Goal: Task Accomplishment & Management: Use online tool/utility

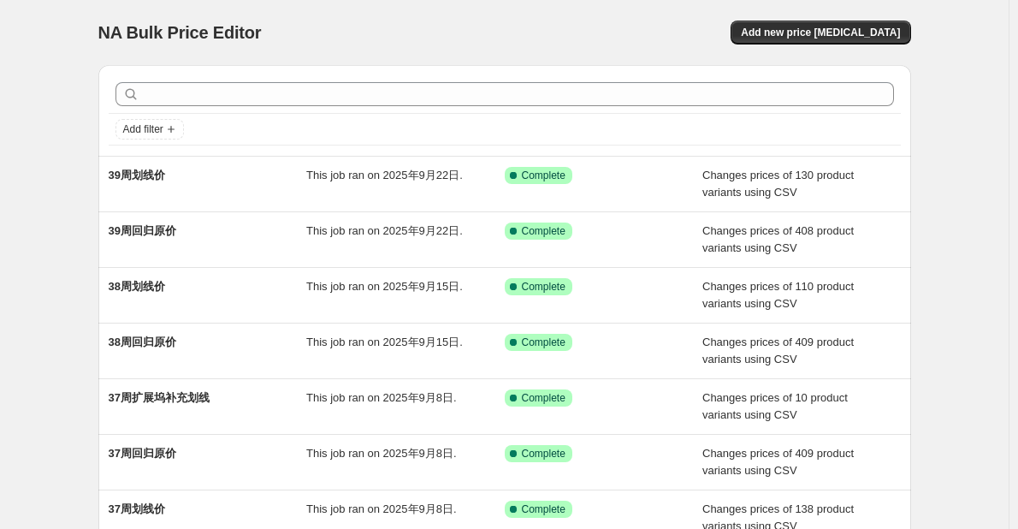
click at [55, 330] on div "NA Bulk Price Editor. This page is ready NA Bulk Price Editor Add new price cha…" at bounding box center [504, 441] width 1009 height 882
click at [968, 299] on div "NA Bulk Price Editor. This page is ready NA Bulk Price Editor Add new price cha…" at bounding box center [504, 441] width 1009 height 882
click at [66, 348] on div "NA Bulk Price Editor. This page is ready NA Bulk Price Editor Add new price cha…" at bounding box center [504, 441] width 1009 height 882
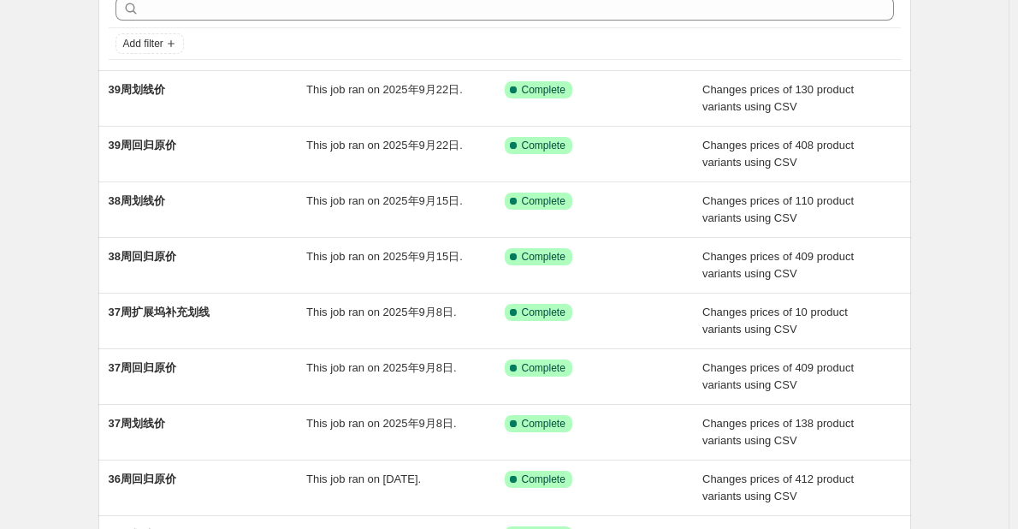
click at [66, 348] on div "NA Bulk Price Editor. This page is ready NA Bulk Price Editor Add new price cha…" at bounding box center [504, 355] width 1009 height 882
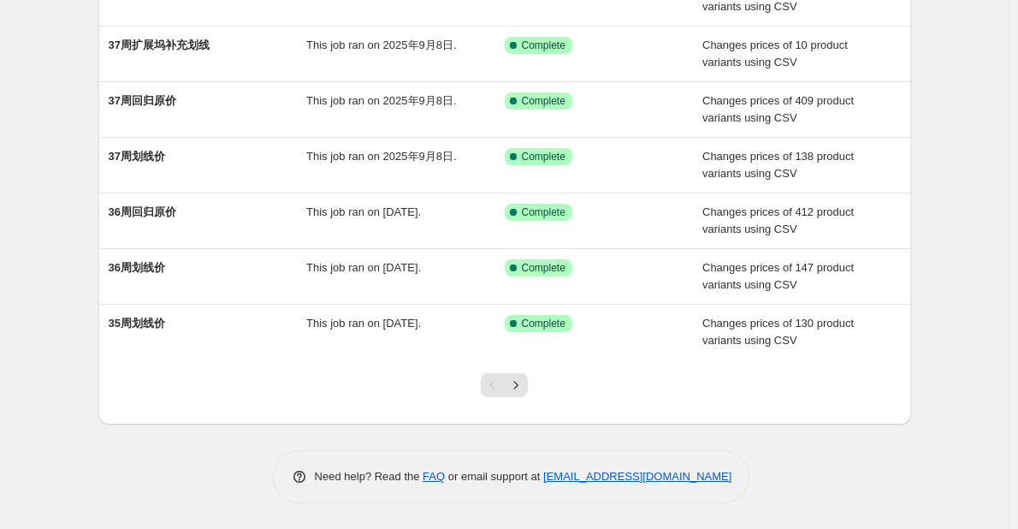
scroll to position [0, 0]
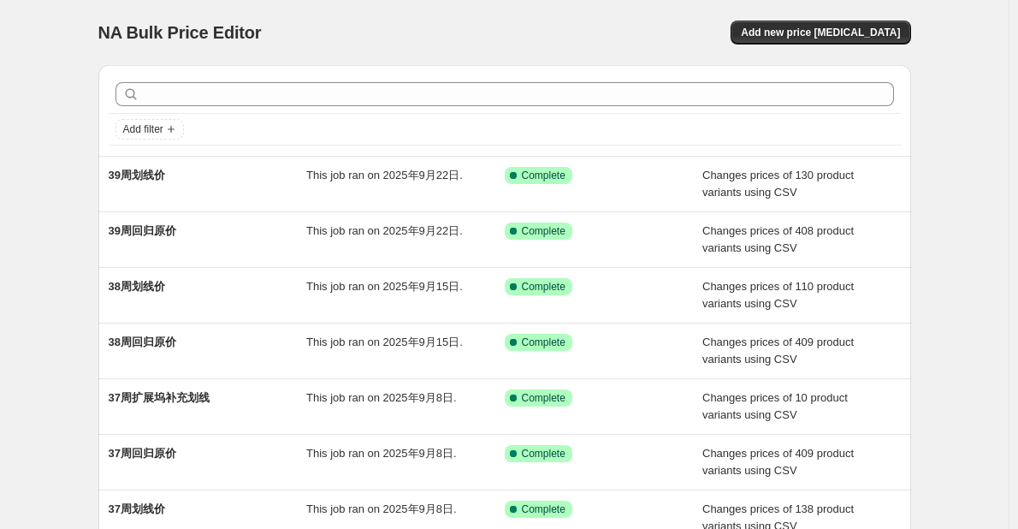
click at [62, 239] on div "NA Bulk Price Editor. This page is ready NA Bulk Price Editor Add new price cha…" at bounding box center [504, 441] width 1009 height 882
click at [69, 51] on div "NA Bulk Price Editor. This page is ready NA Bulk Price Editor Add new price cha…" at bounding box center [504, 441] width 1009 height 882
click at [96, 56] on div "Add filter 39周划线价 This job ran on 2025年9月22日. Success Complete Complete Changes…" at bounding box center [498, 414] width 827 height 726
drag, startPoint x: 106, startPoint y: 28, endPoint x: 385, endPoint y: 30, distance: 279.0
click at [385, 30] on div "NA Bulk Price Editor" at bounding box center [293, 33] width 391 height 24
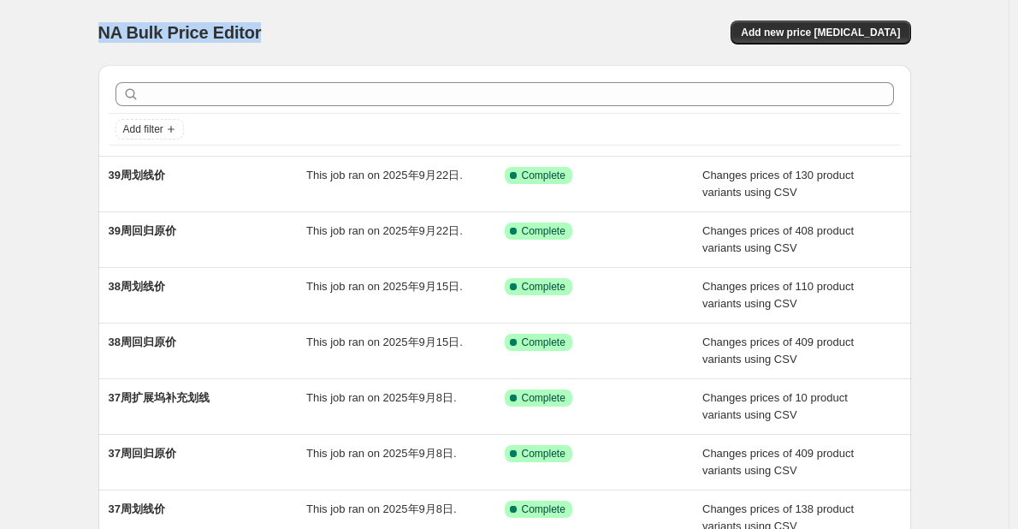
click at [453, 22] on div "NA Bulk Price Editor" at bounding box center [293, 33] width 391 height 24
drag, startPoint x: 318, startPoint y: 36, endPoint x: -74, endPoint y: 27, distance: 391.2
click at [0, 27] on html "Home Settings Plans Skip to content NA Bulk Price Editor. This page is ready NA…" at bounding box center [509, 264] width 1018 height 529
click at [76, 58] on div "NA Bulk Price Editor. This page is ready NA Bulk Price Editor Add new price cha…" at bounding box center [504, 441] width 1009 height 882
click at [121, 49] on div "NA Bulk Price Editor. This page is ready NA Bulk Price Editor Add new price cha…" at bounding box center [504, 32] width 813 height 65
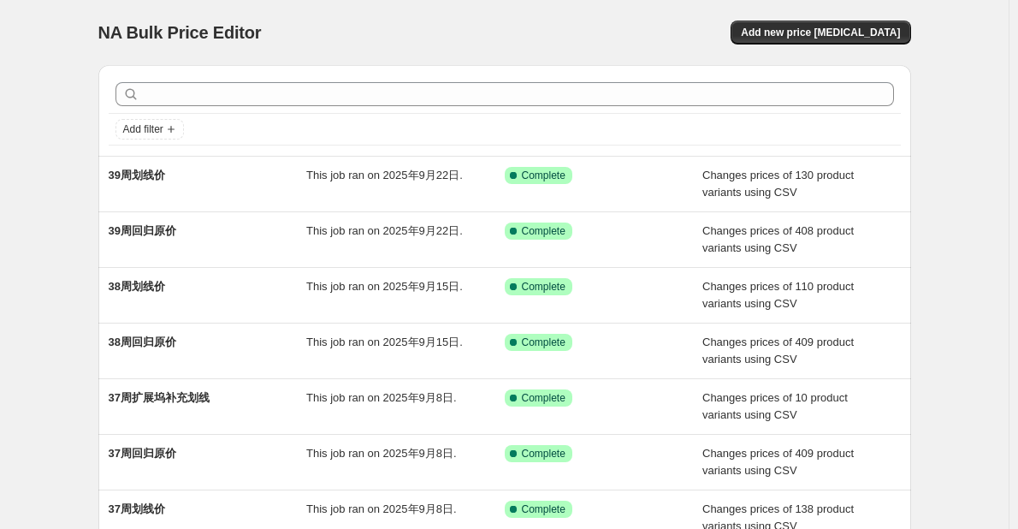
click at [335, 43] on div "NA Bulk Price Editor" at bounding box center [293, 33] width 391 height 24
click at [945, 300] on div "NA Bulk Price Editor. This page is ready NA Bulk Price Editor Add new price cha…" at bounding box center [504, 441] width 1009 height 882
click at [52, 364] on div "NA Bulk Price Editor. This page is ready NA Bulk Price Editor Add new price cha…" at bounding box center [504, 441] width 1009 height 882
click at [38, 74] on div "NA Bulk Price Editor. This page is ready NA Bulk Price Editor Add new price cha…" at bounding box center [504, 441] width 1009 height 882
